Goal: Task Accomplishment & Management: Use online tool/utility

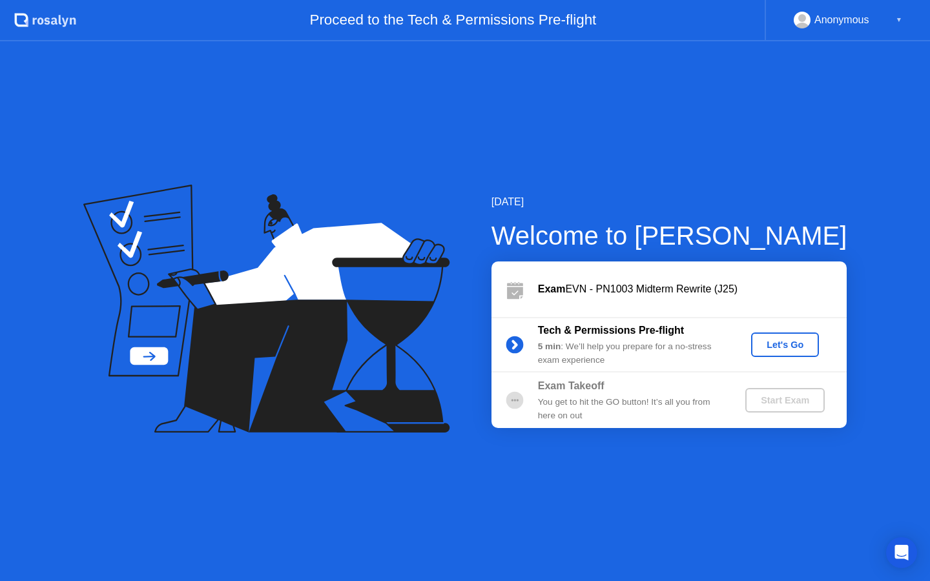
click at [784, 336] on button "Let's Go" at bounding box center [785, 345] width 68 height 25
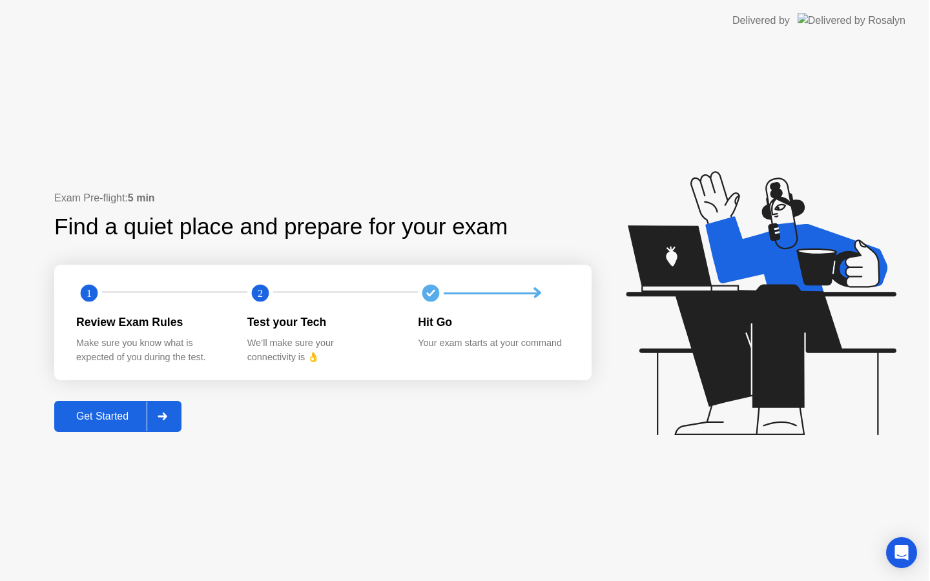
click at [786, 340] on icon at bounding box center [761, 303] width 270 height 264
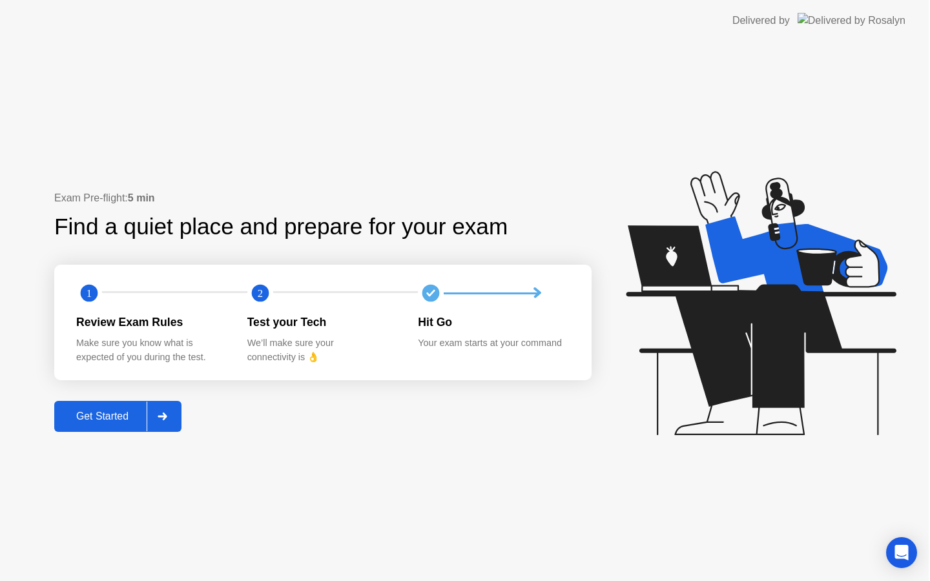
click at [786, 340] on icon at bounding box center [761, 303] width 270 height 264
click at [798, 348] on icon at bounding box center [761, 303] width 270 height 264
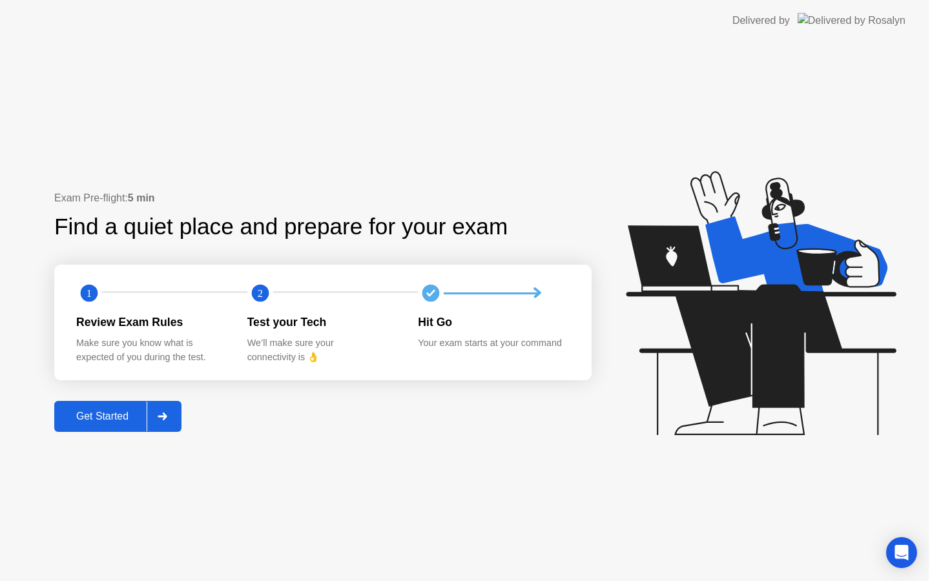
click at [798, 348] on icon at bounding box center [761, 303] width 270 height 264
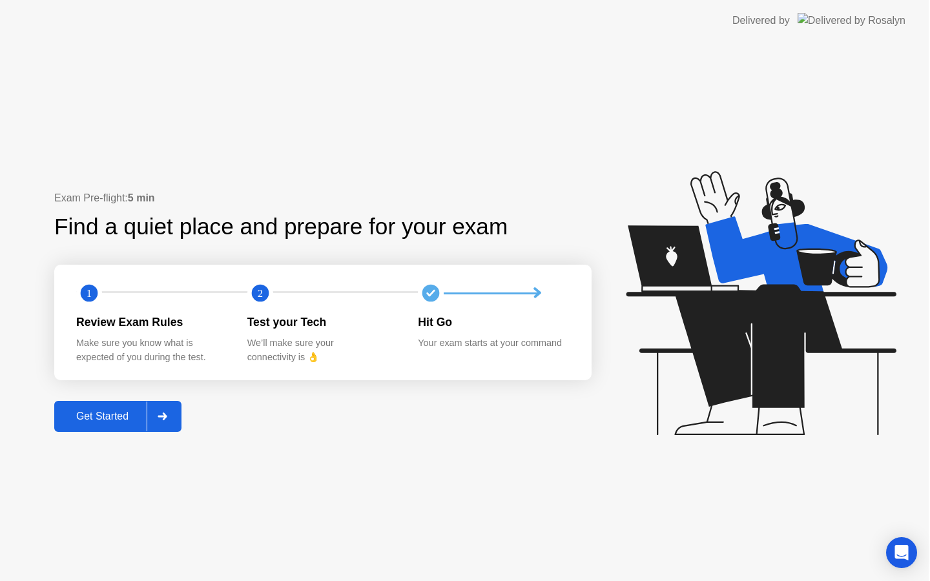
click at [798, 348] on icon at bounding box center [761, 303] width 270 height 264
click at [689, 347] on icon at bounding box center [758, 309] width 333 height 331
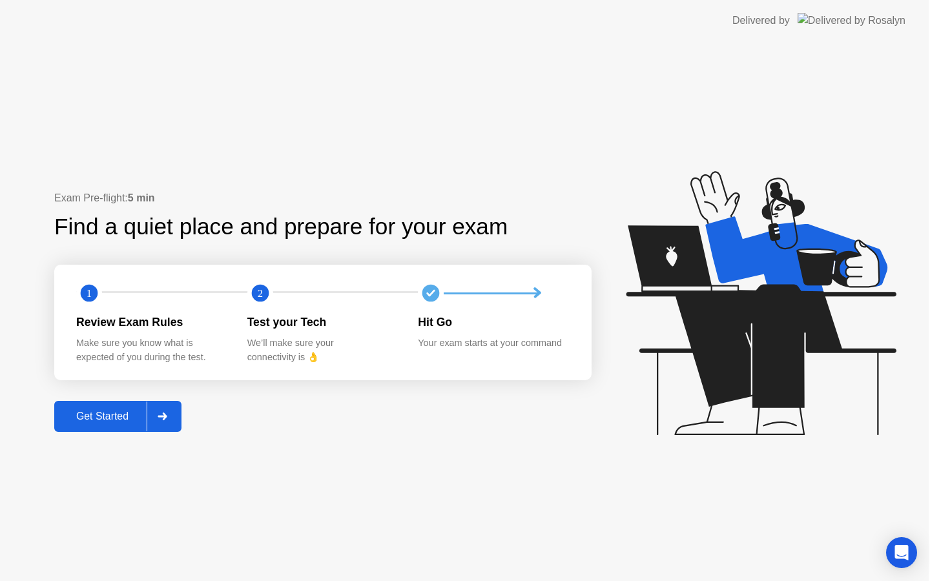
click at [764, 339] on icon at bounding box center [761, 303] width 270 height 264
click at [744, 276] on icon at bounding box center [796, 254] width 182 height 76
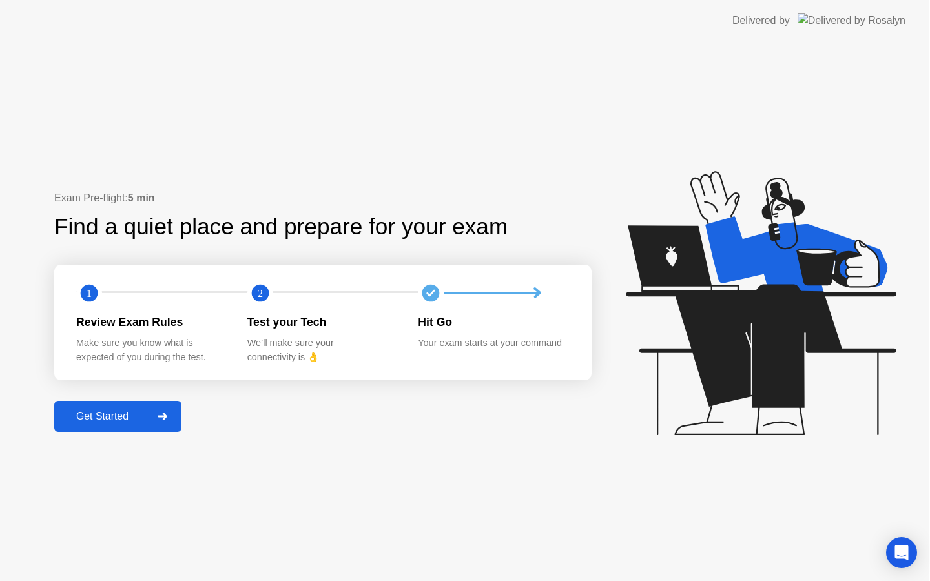
click at [802, 346] on icon at bounding box center [761, 303] width 270 height 264
click at [801, 345] on icon at bounding box center [761, 303] width 270 height 264
click at [801, 415] on icon at bounding box center [761, 303] width 270 height 264
click at [121, 418] on div "Get Started" at bounding box center [103, 417] width 88 height 12
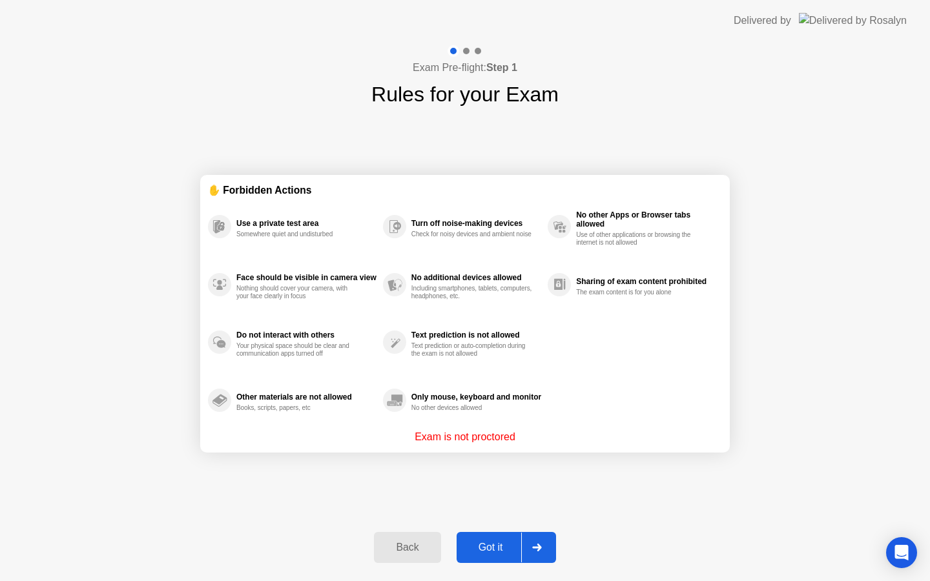
click at [491, 552] on div "Got it" at bounding box center [491, 548] width 61 height 12
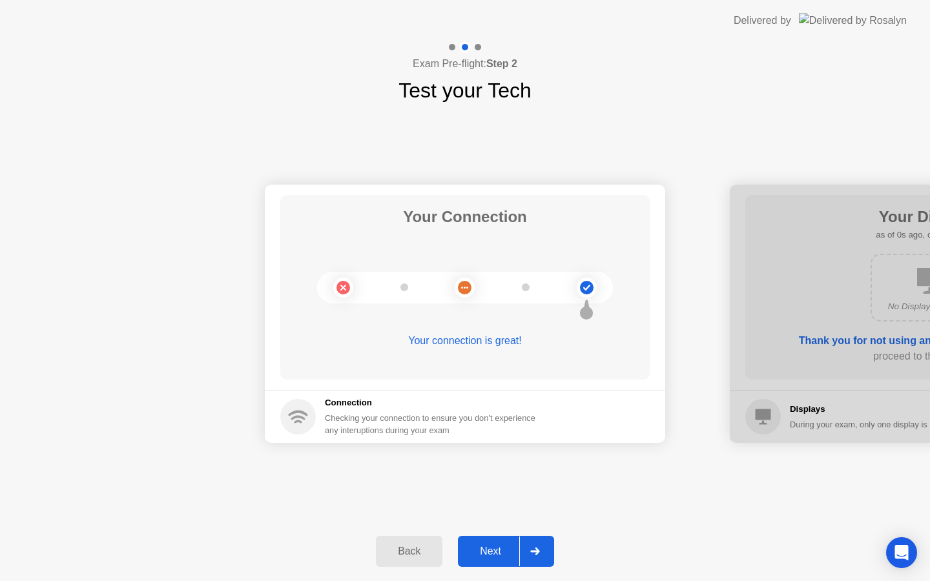
click at [493, 548] on div "Next" at bounding box center [490, 552] width 57 height 12
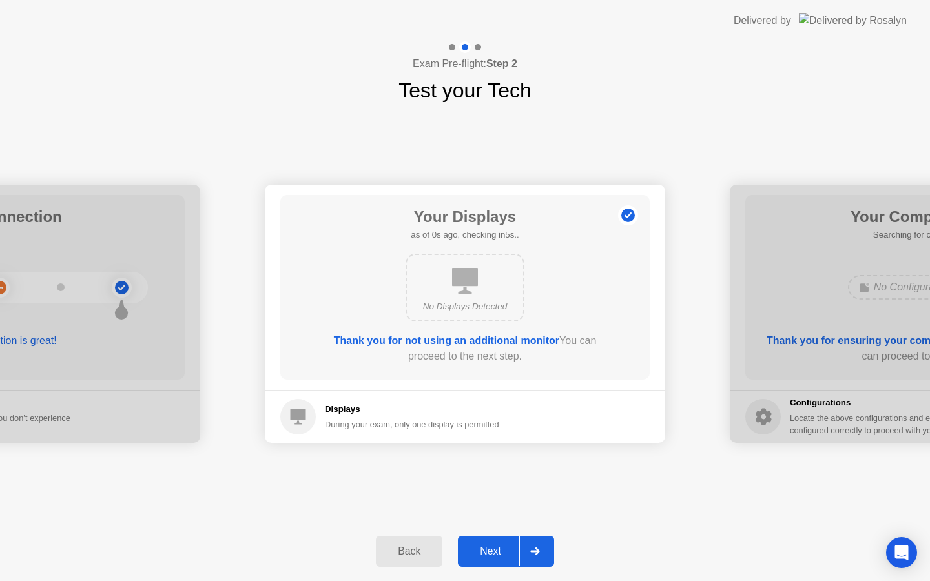
click at [493, 548] on div "Next" at bounding box center [490, 552] width 57 height 12
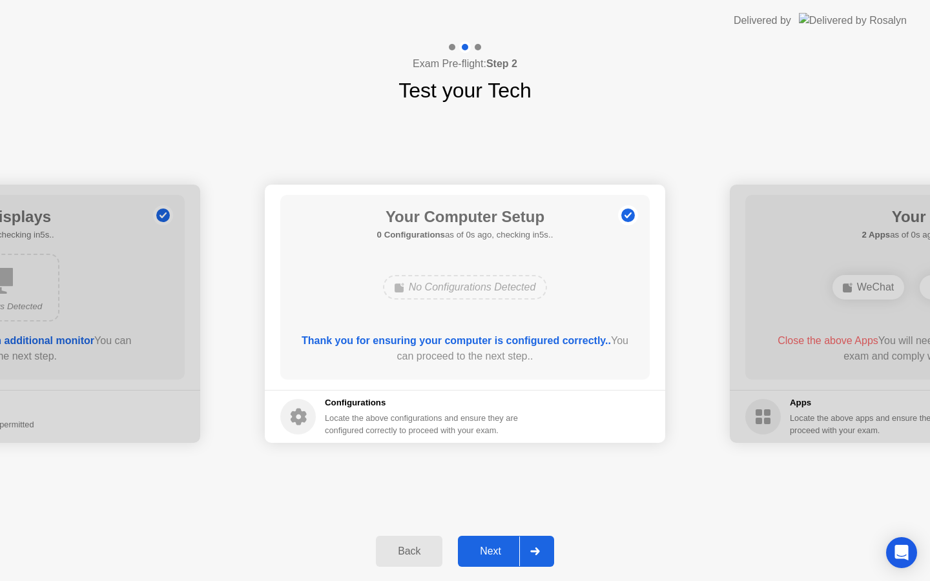
click at [493, 548] on div "Next" at bounding box center [490, 552] width 57 height 12
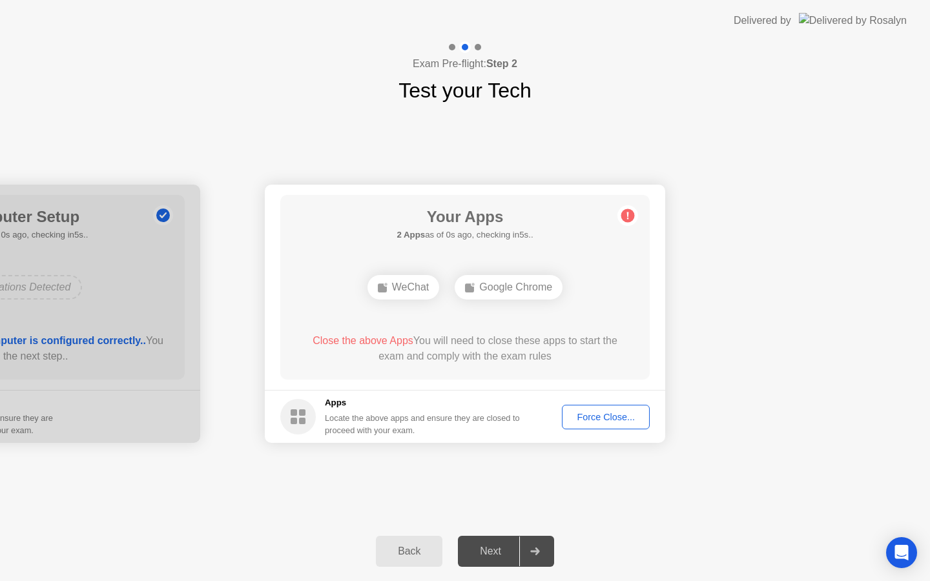
click at [493, 548] on div "Next" at bounding box center [490, 552] width 57 height 12
click at [603, 417] on div "Force Close..." at bounding box center [606, 417] width 79 height 10
click at [594, 419] on div "Force Close..." at bounding box center [606, 417] width 79 height 10
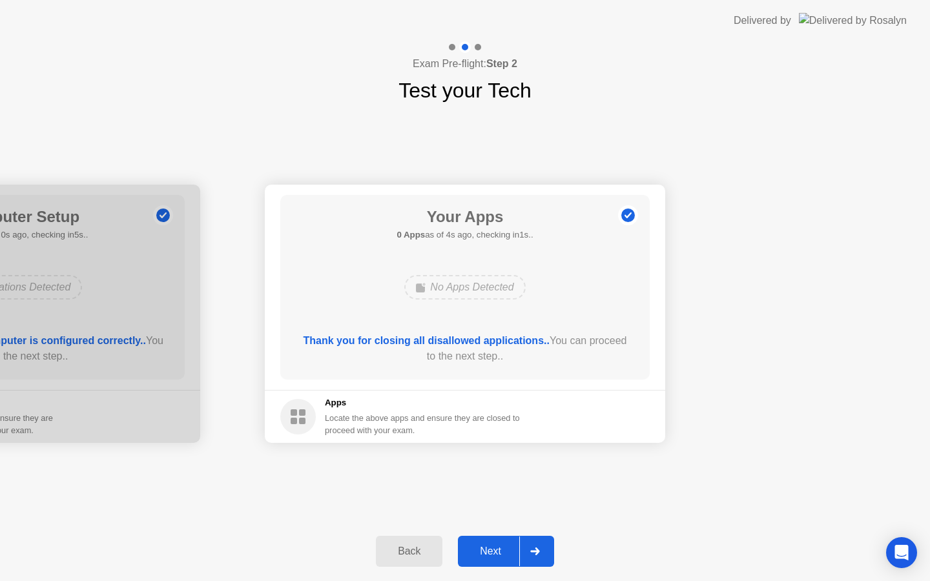
click at [504, 548] on div "Next" at bounding box center [490, 552] width 57 height 12
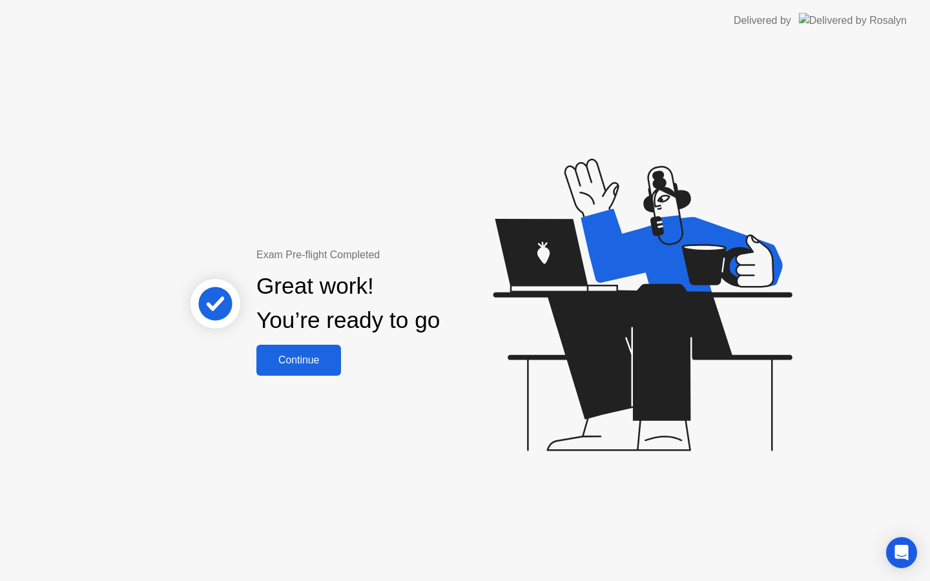
click at [291, 349] on button "Continue" at bounding box center [298, 360] width 85 height 31
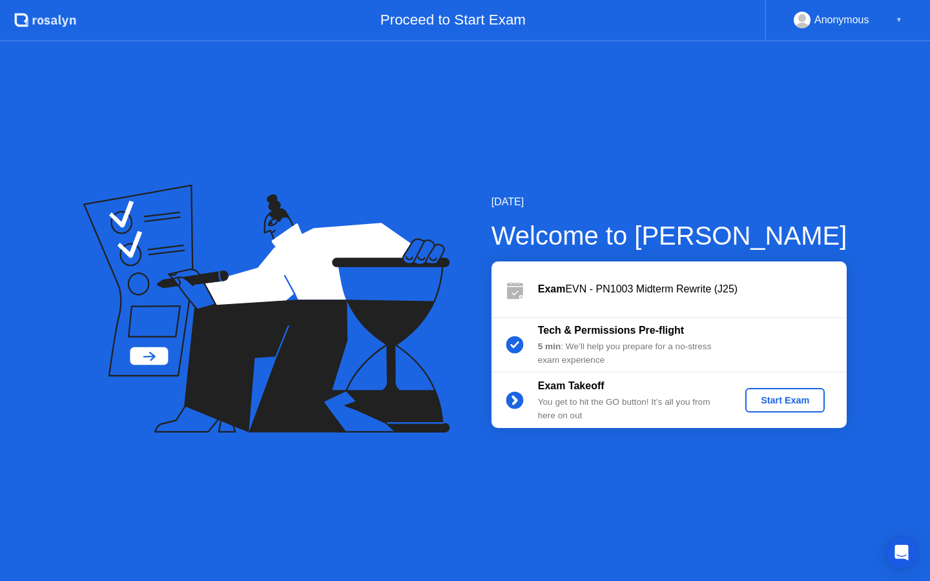
click at [776, 397] on div "Start Exam" at bounding box center [785, 400] width 69 height 10
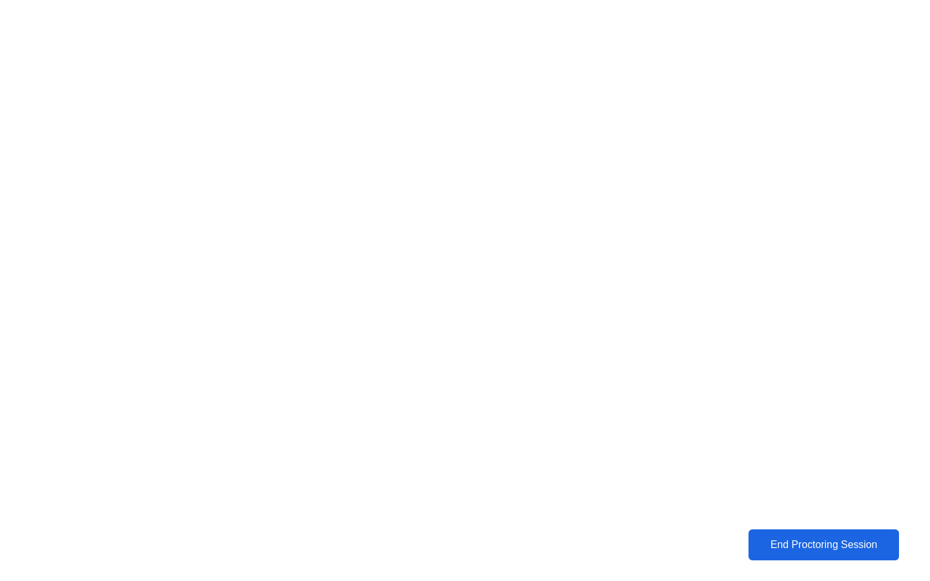
click at [814, 543] on div "End Proctoring Session" at bounding box center [823, 545] width 143 height 12
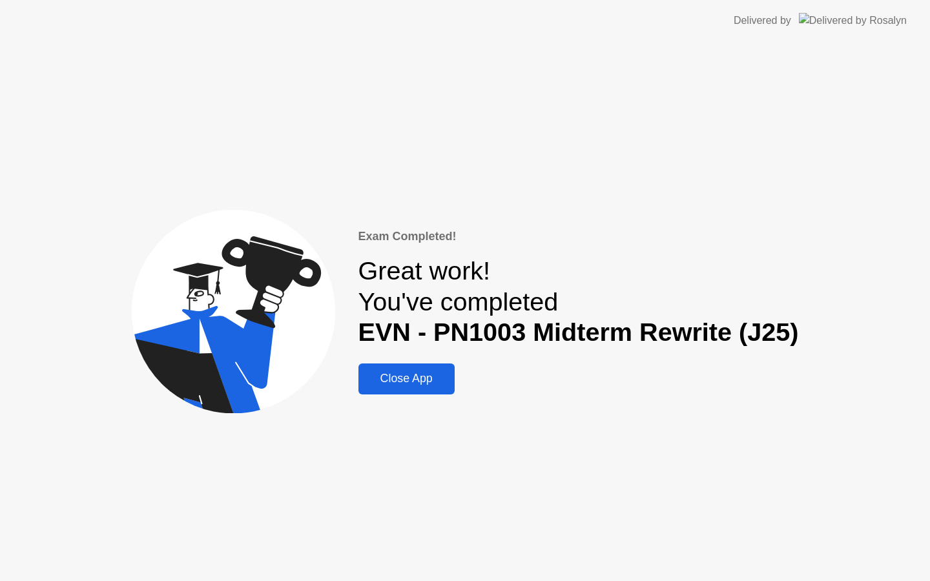
click at [390, 385] on div "Close App" at bounding box center [406, 379] width 88 height 14
